Goal: Task Accomplishment & Management: Use online tool/utility

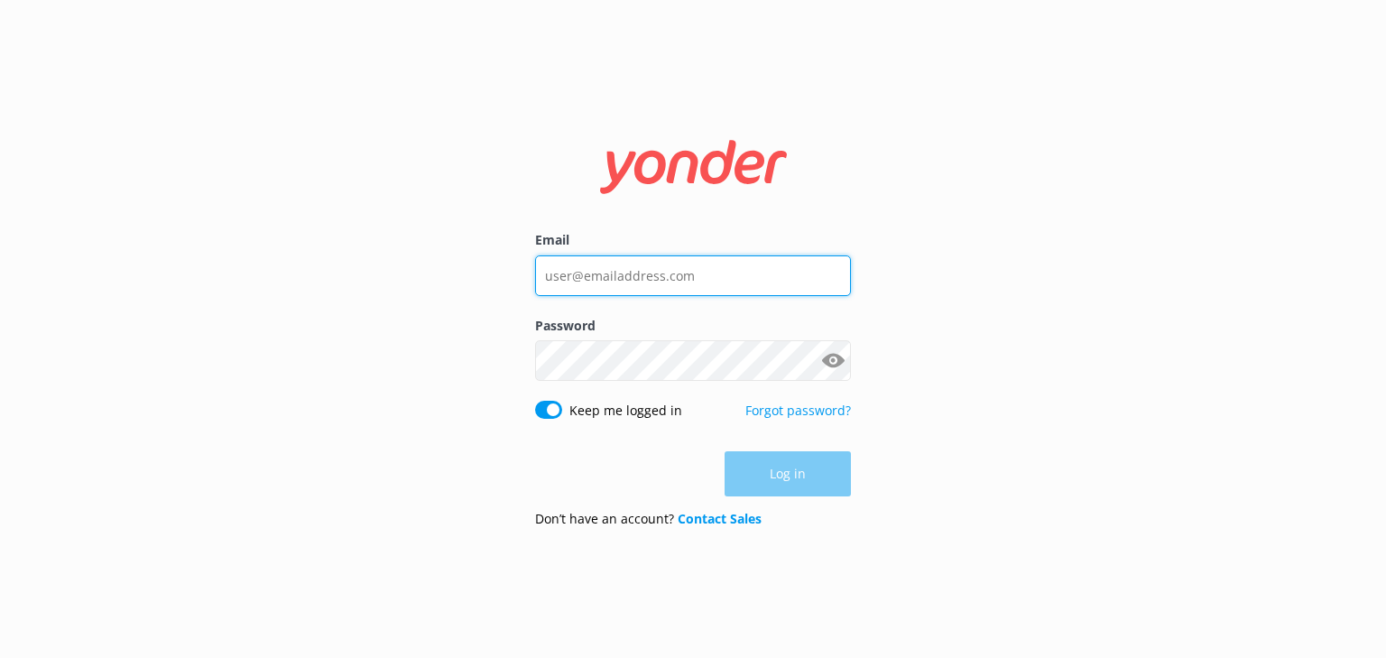
click at [682, 282] on input "Email" at bounding box center [693, 275] width 316 height 41
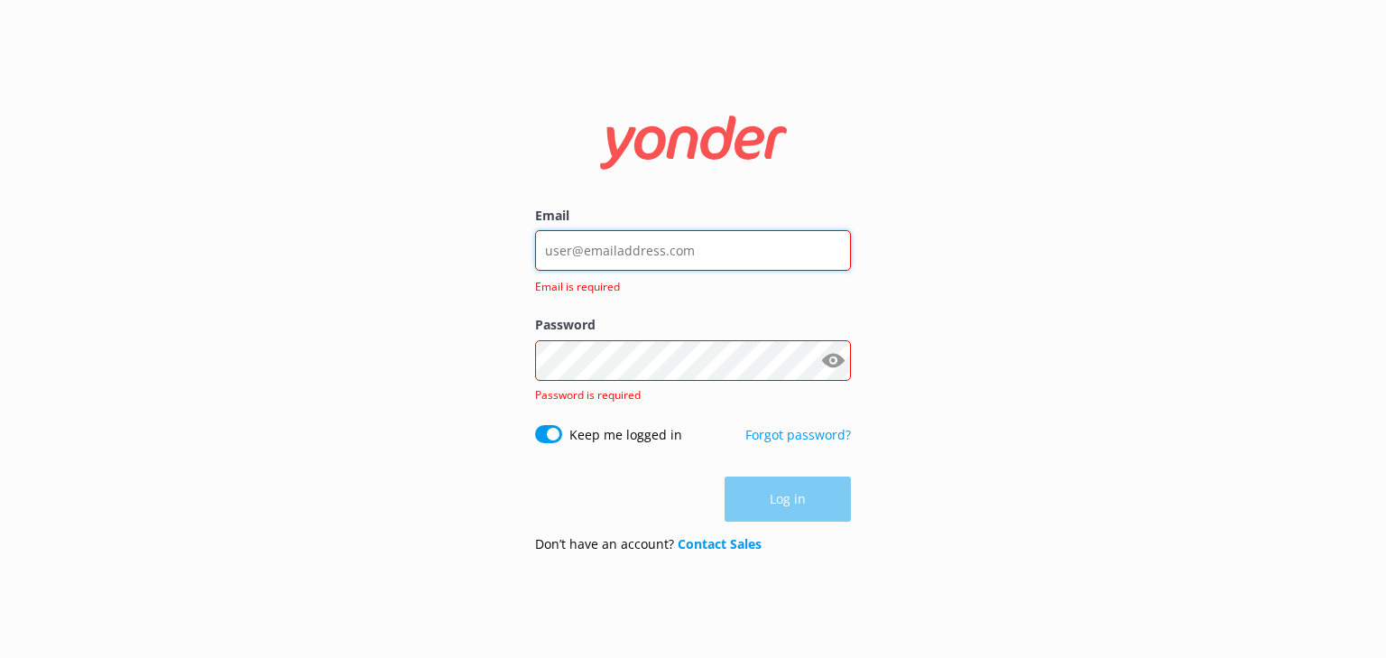
type input "[PERSON_NAME][EMAIL_ADDRESS][DOMAIN_NAME]"
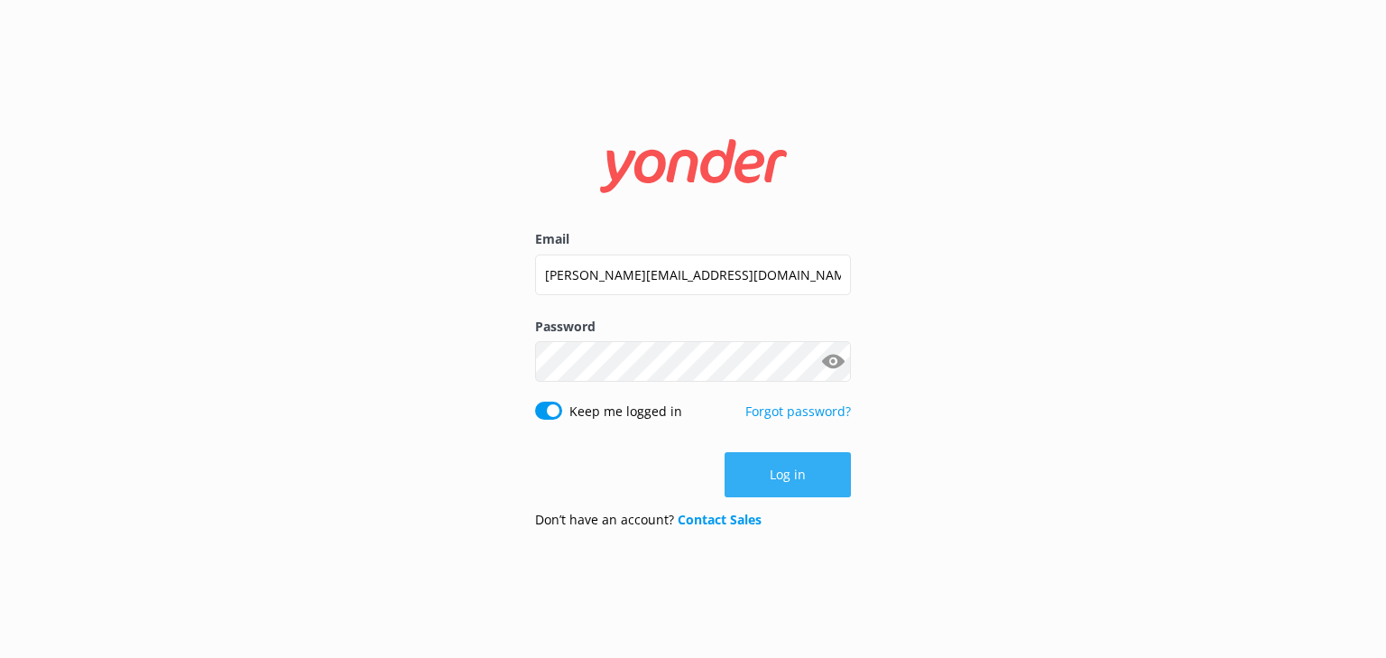
click at [765, 458] on button "Log in" at bounding box center [788, 474] width 126 height 45
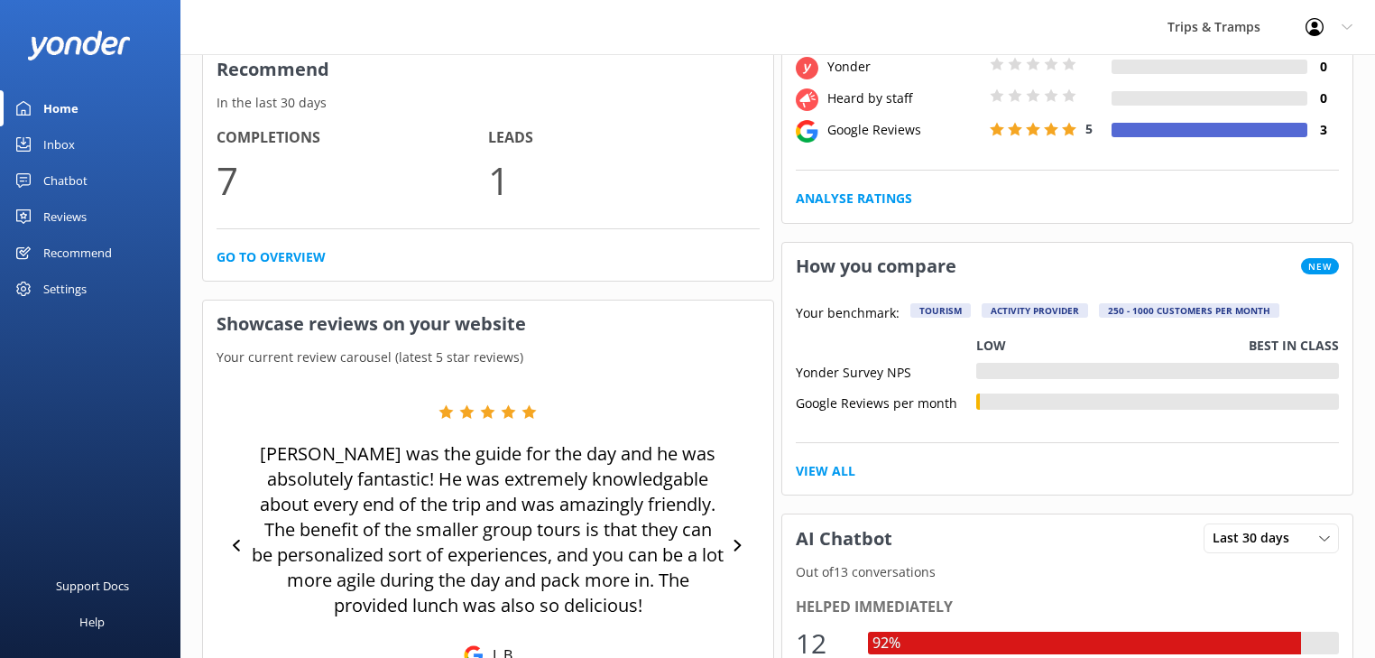
scroll to position [361, 0]
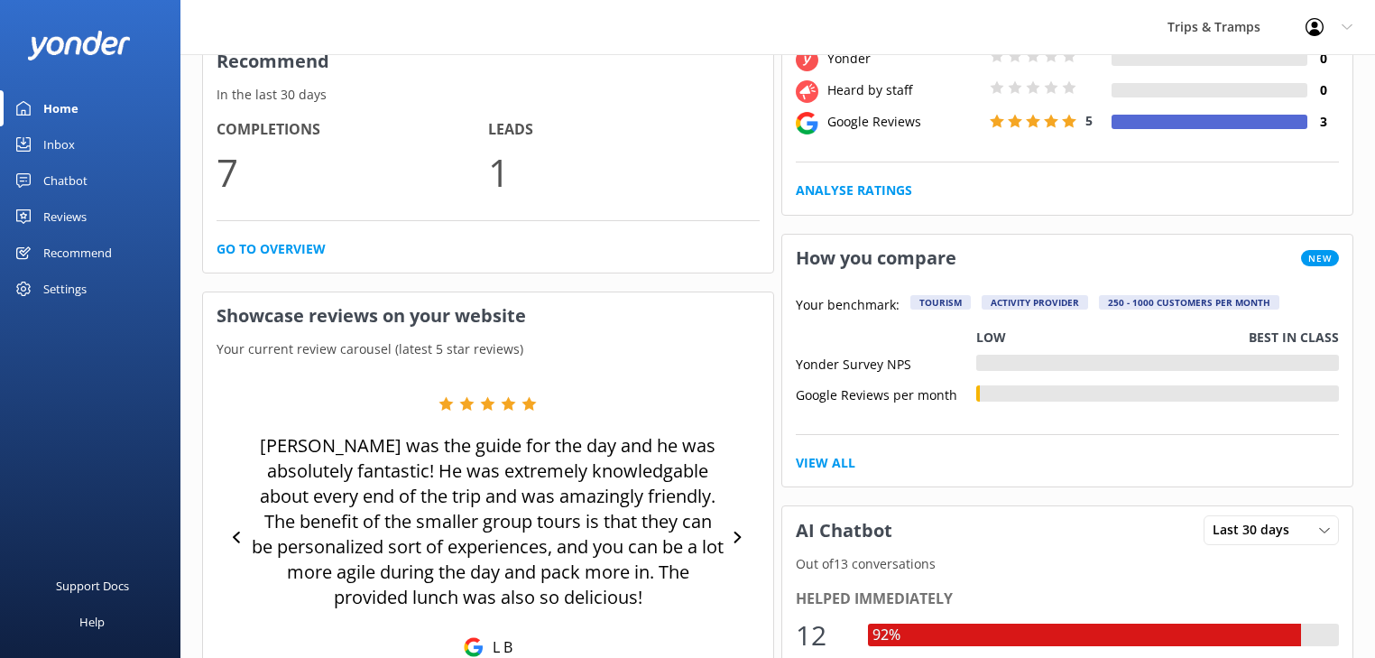
click at [63, 179] on div "Chatbot" at bounding box center [65, 180] width 44 height 36
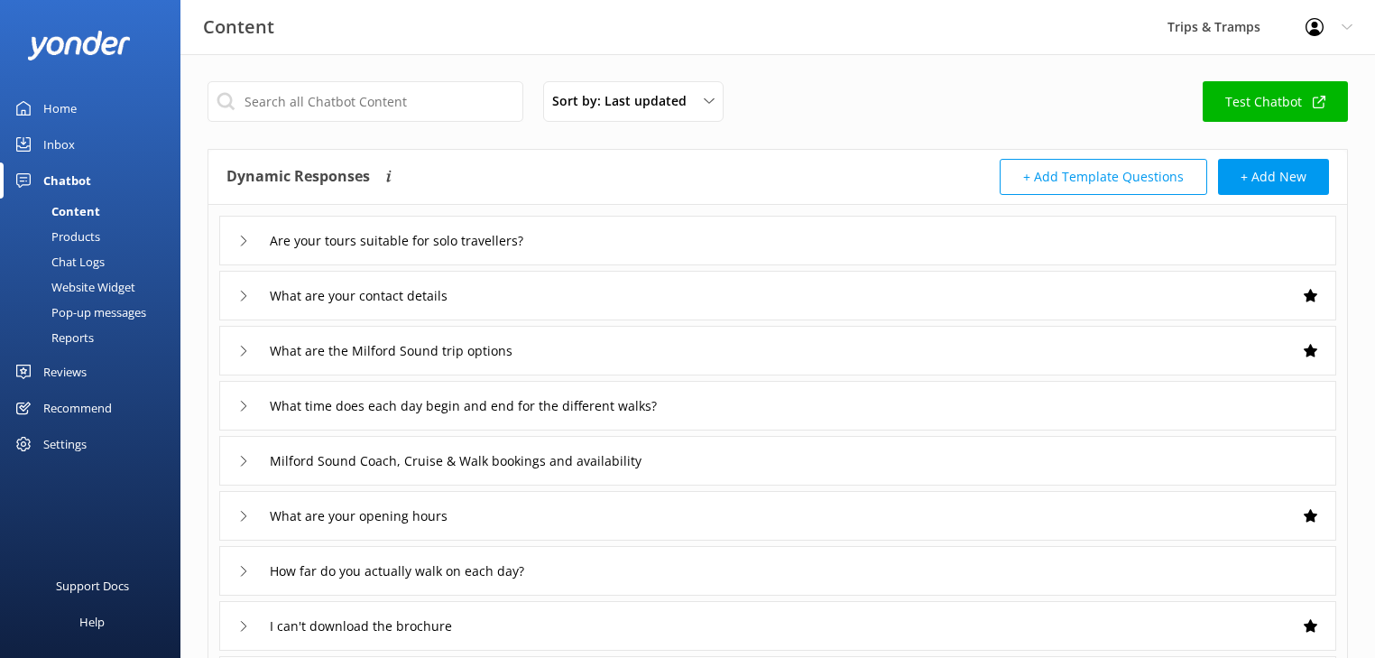
click at [91, 258] on div "Chat Logs" at bounding box center [58, 261] width 94 height 25
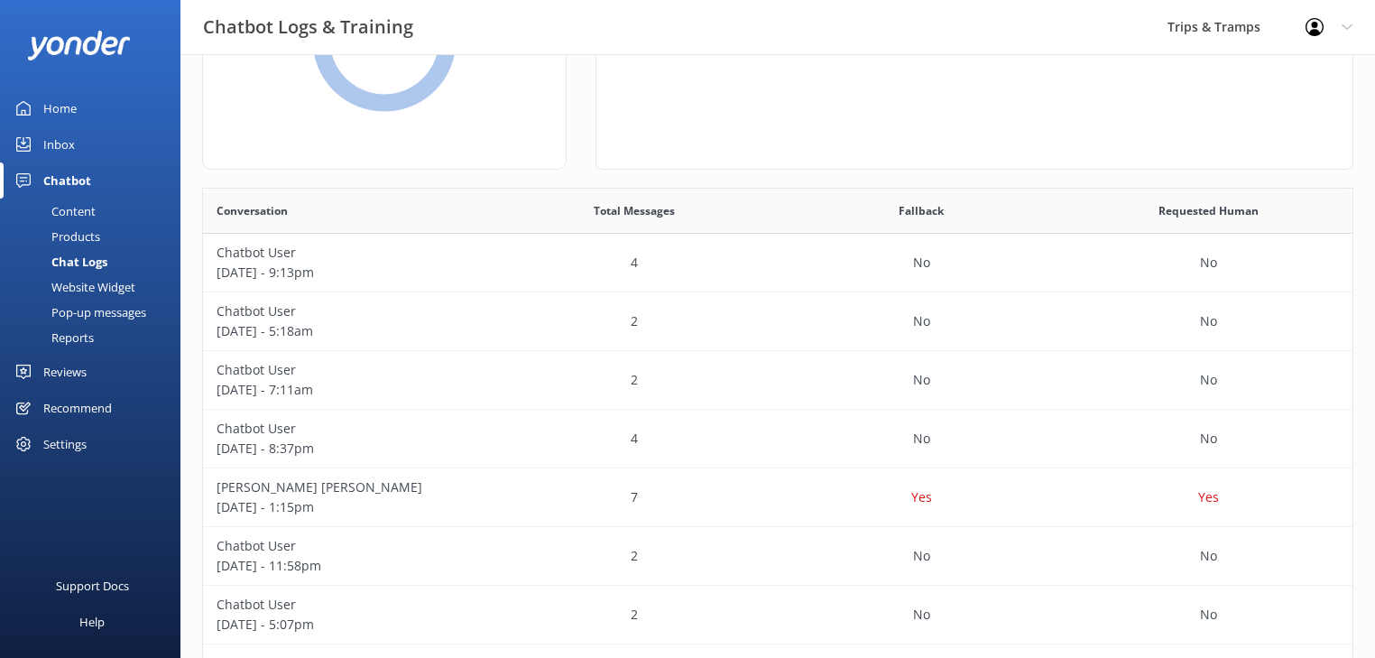
scroll to position [217, 0]
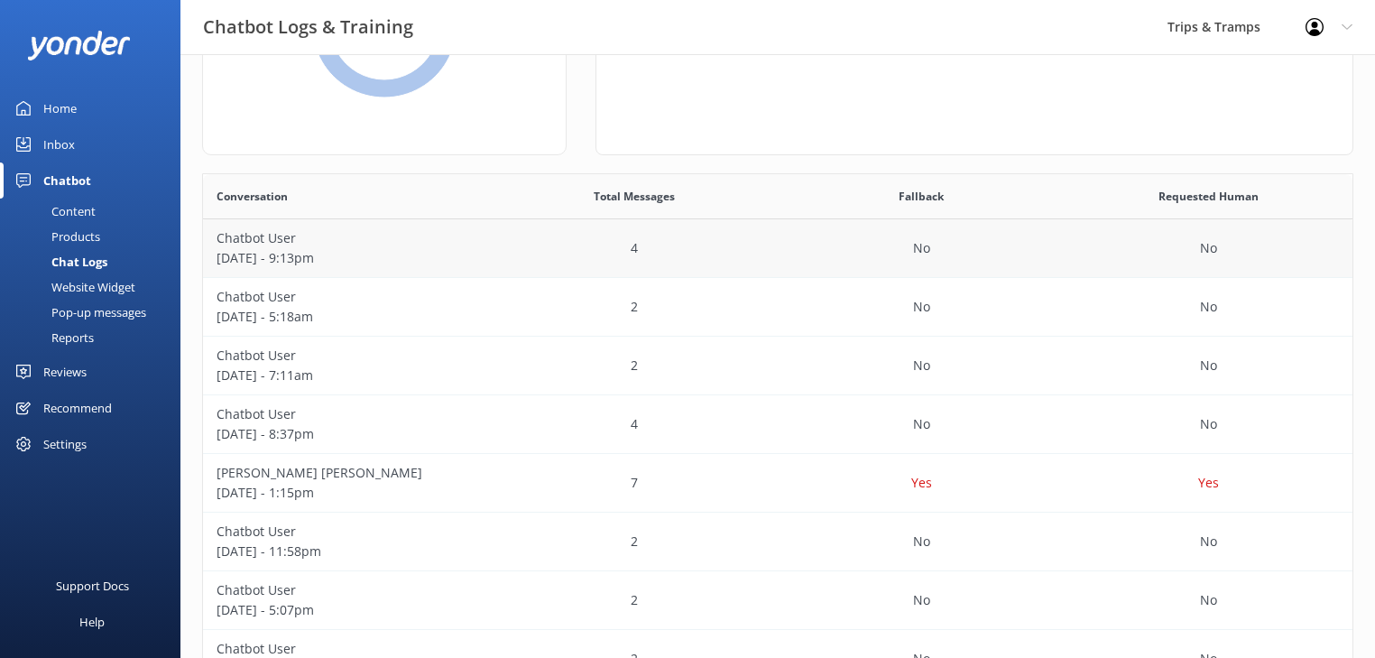
click at [311, 258] on p "[DATE] - 9:13pm" at bounding box center [347, 258] width 261 height 20
